Goal: Task Accomplishment & Management: Manage account settings

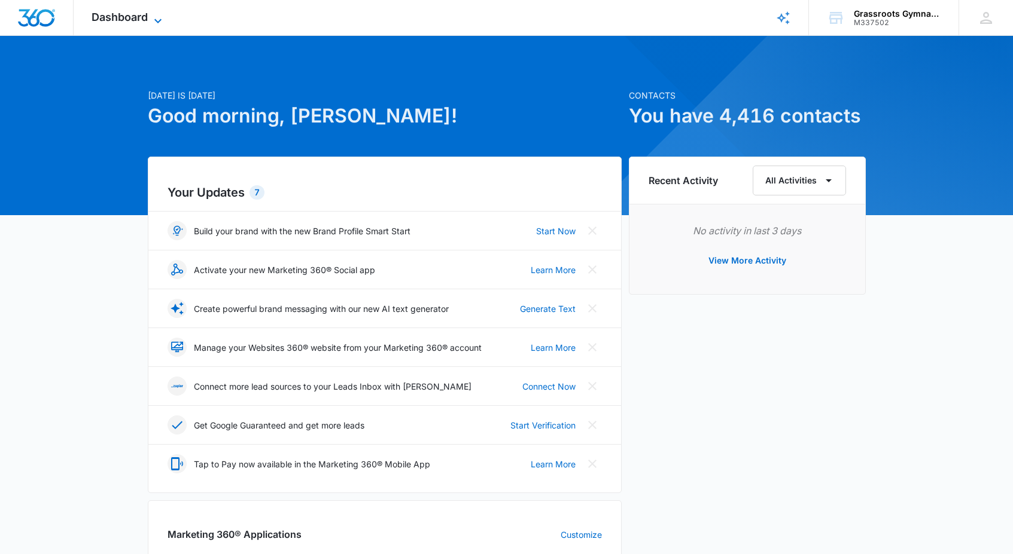
click at [127, 18] on span "Dashboard" at bounding box center [120, 17] width 56 height 13
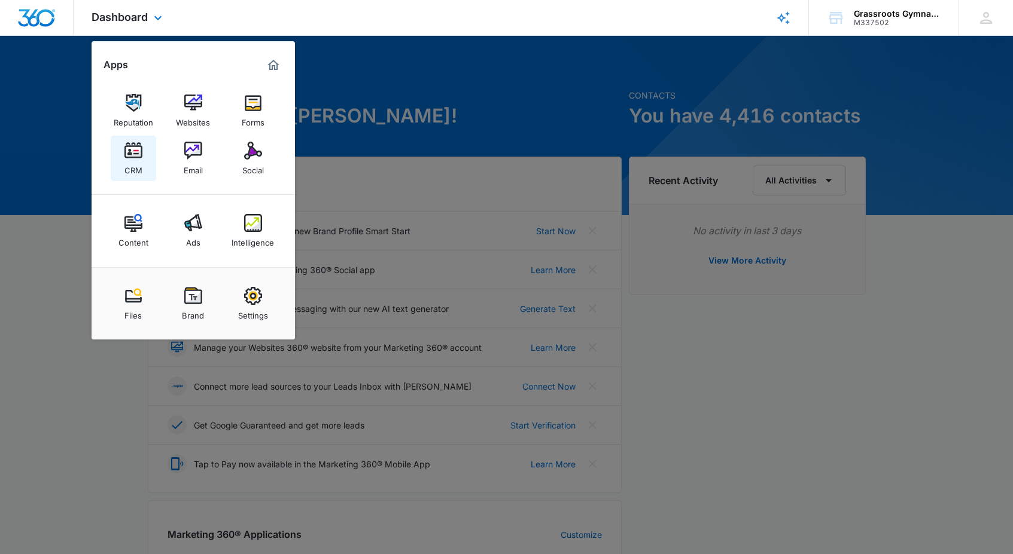
click at [129, 157] on img at bounding box center [133, 151] width 18 height 18
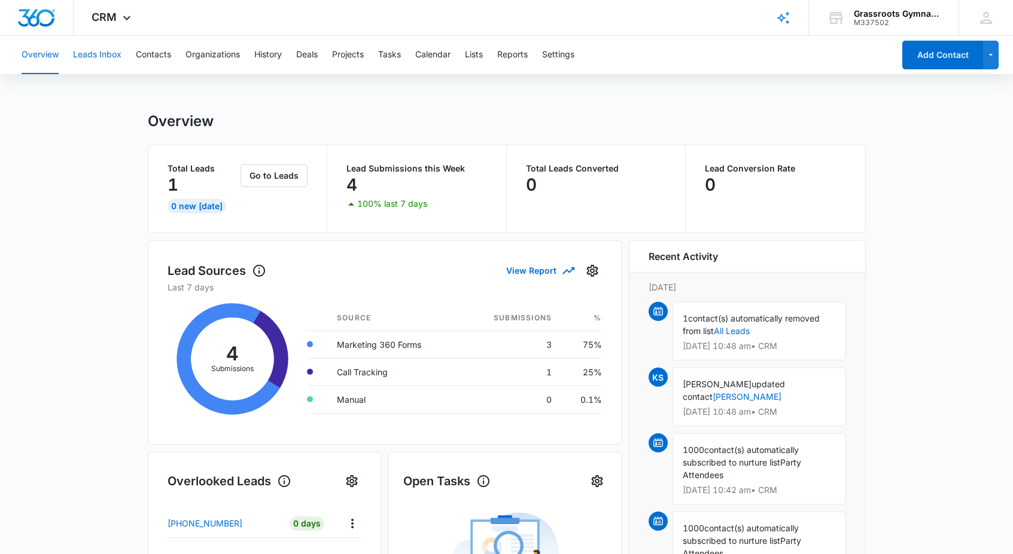
click at [102, 57] on button "Leads Inbox" at bounding box center [97, 55] width 48 height 38
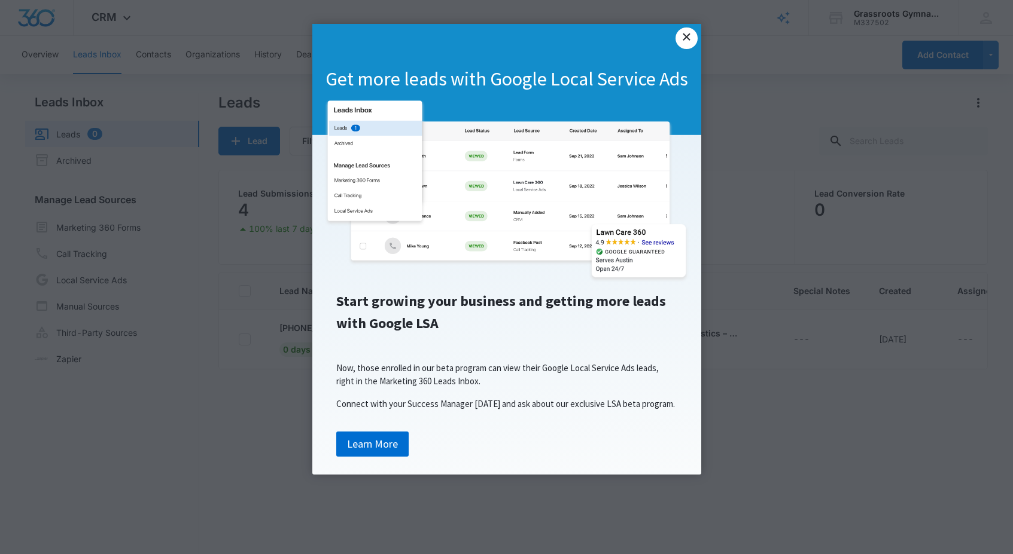
click at [688, 41] on link "×" at bounding box center [686, 39] width 22 height 22
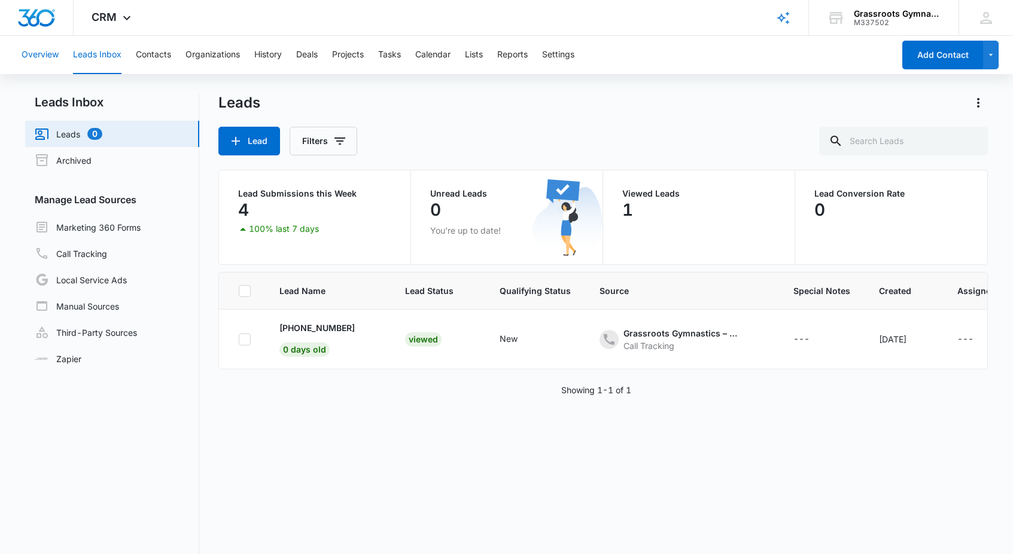
click at [46, 57] on button "Overview" at bounding box center [40, 55] width 37 height 38
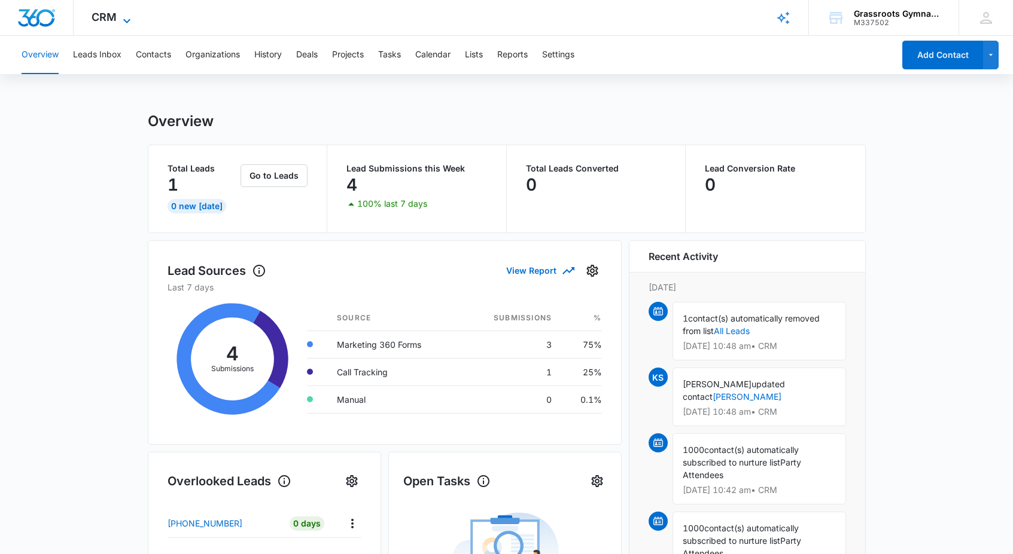
click at [120, 19] on icon at bounding box center [127, 21] width 14 height 14
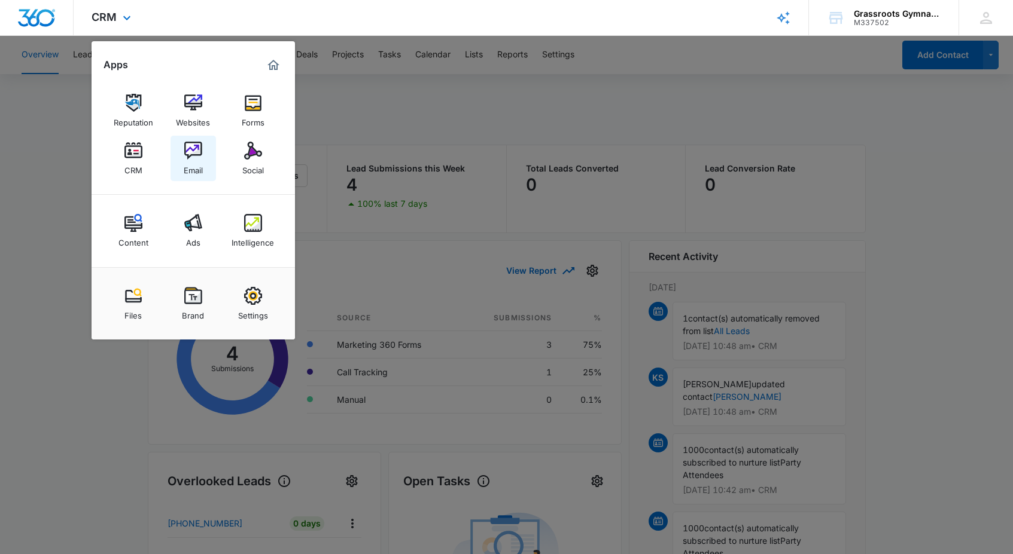
click at [193, 148] on img at bounding box center [193, 151] width 18 height 18
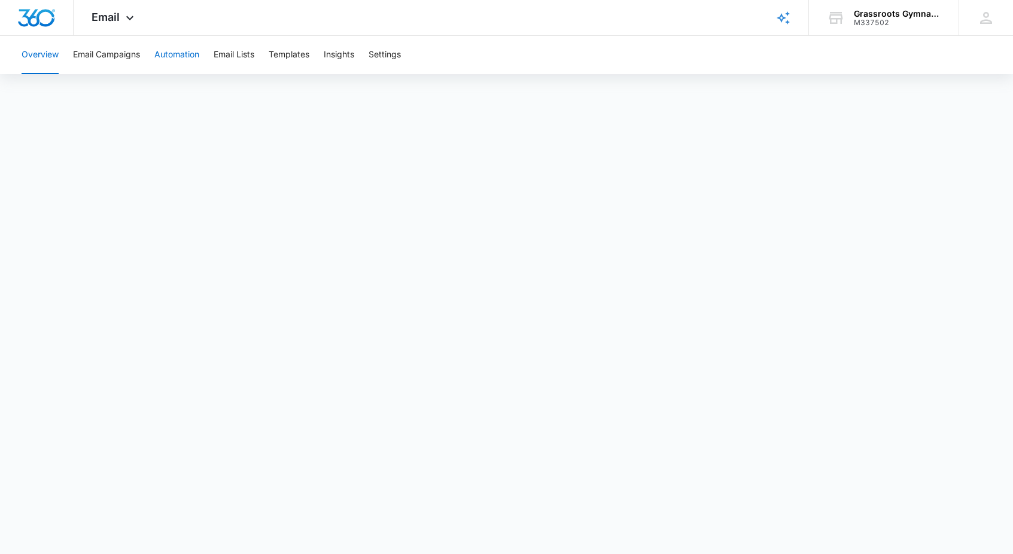
click at [188, 59] on button "Automation" at bounding box center [176, 55] width 45 height 38
